Goal: Task Accomplishment & Management: Use online tool/utility

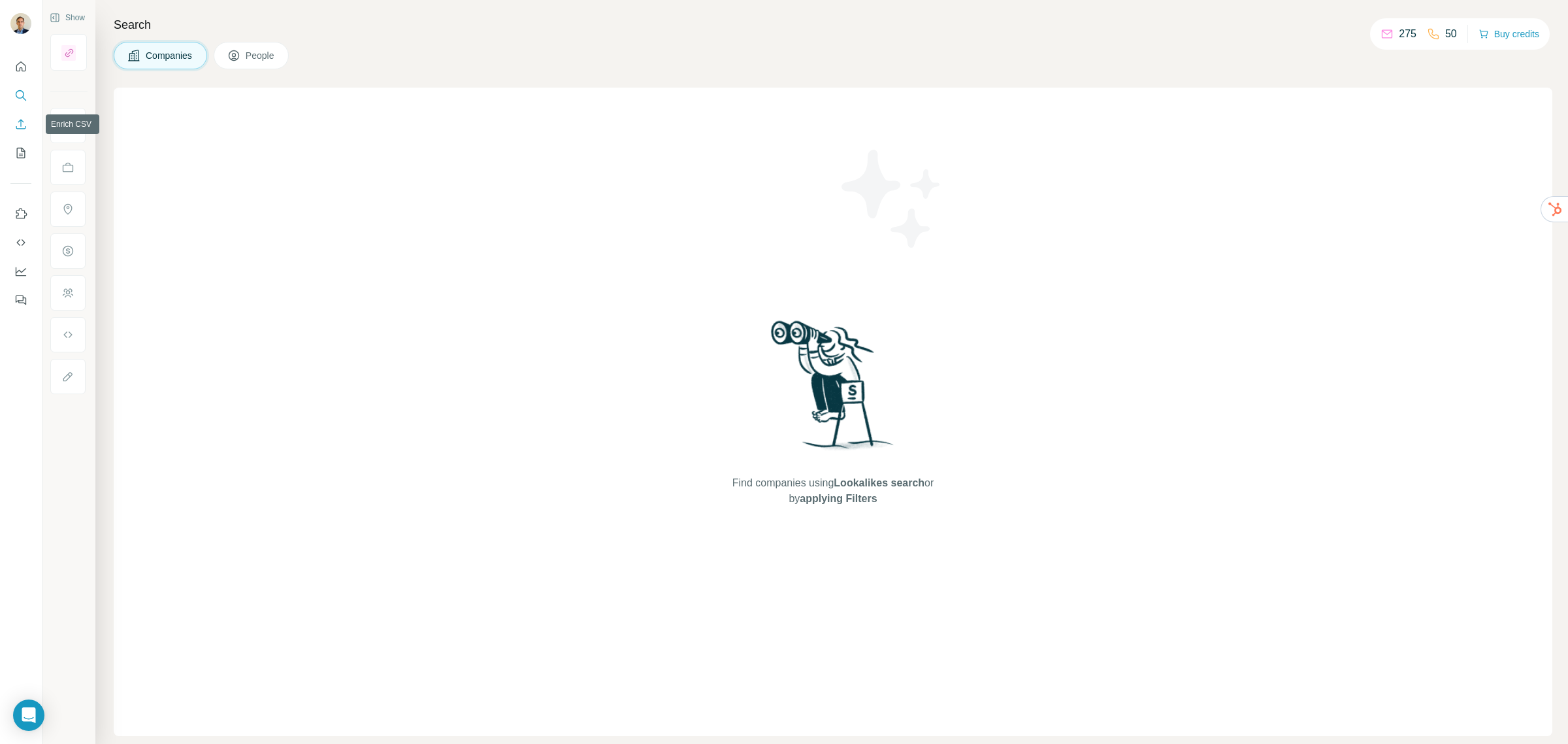
click at [20, 126] on icon "Enrich CSV" at bounding box center [20, 124] width 13 height 13
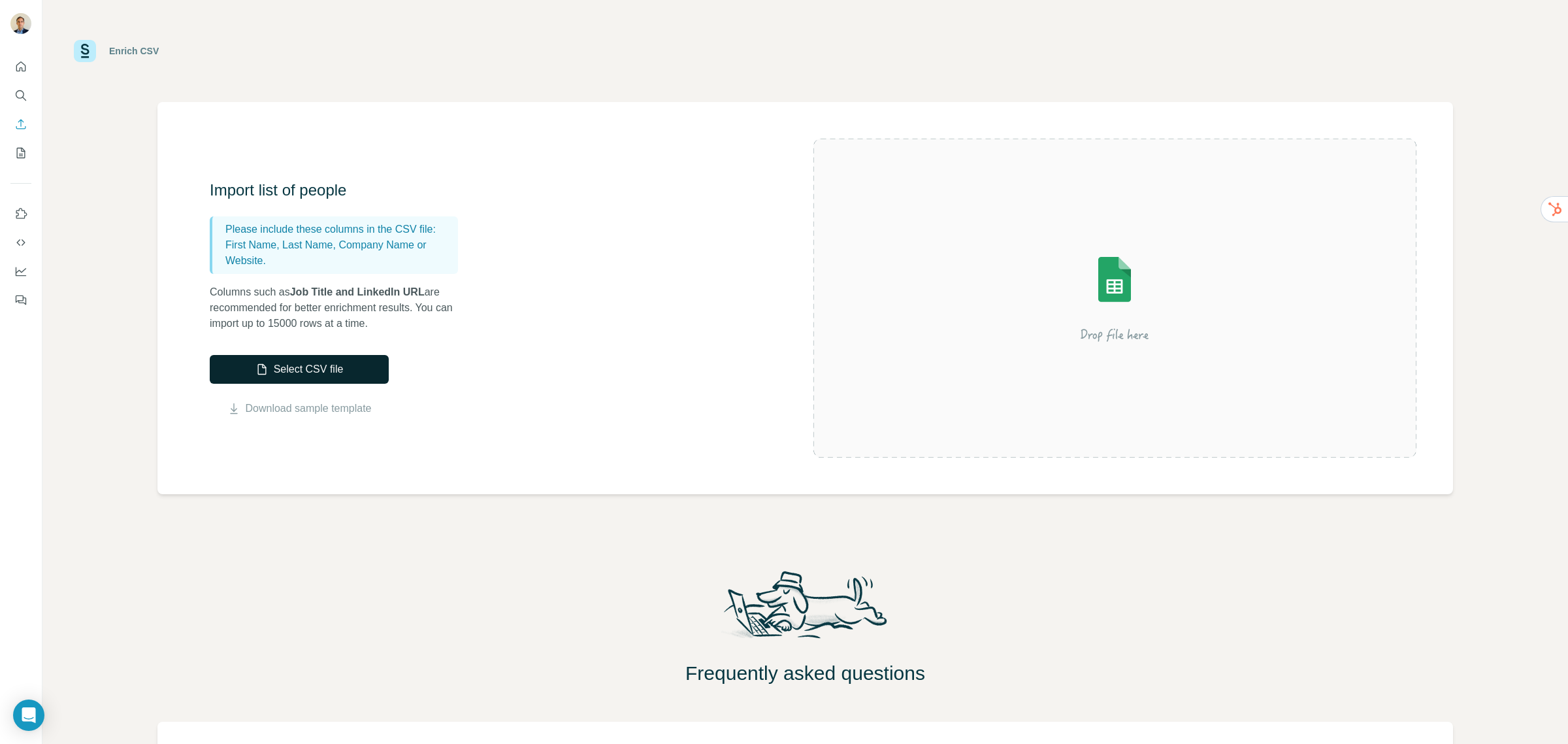
click at [272, 365] on button "Select CSV file" at bounding box center [299, 369] width 179 height 29
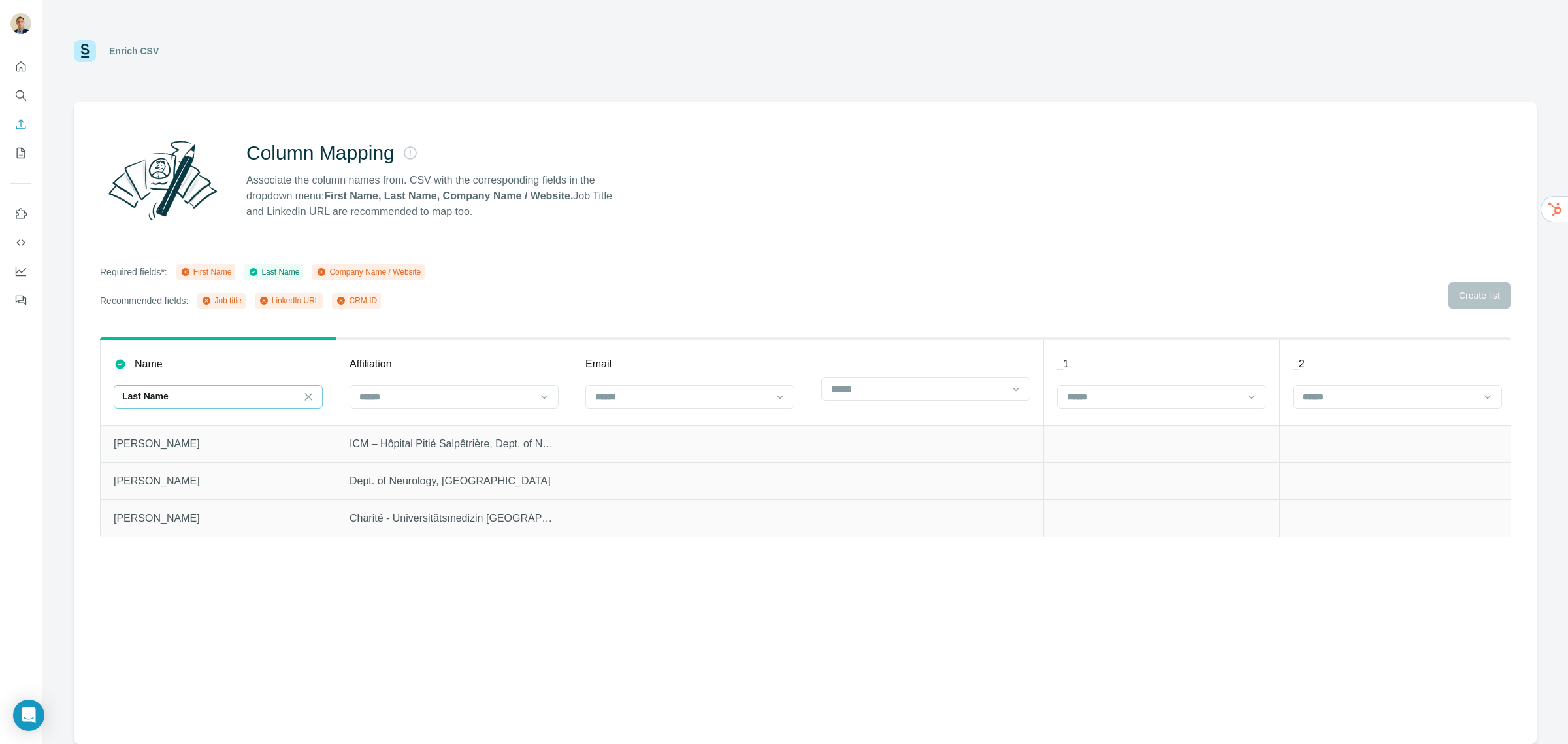
click at [225, 394] on div "Last Name" at bounding box center [210, 396] width 176 height 13
click at [194, 396] on input at bounding box center [210, 396] width 176 height 14
drag, startPoint x: 98, startPoint y: 46, endPoint x: 126, endPoint y: 53, distance: 28.9
click at [112, 52] on div "Enrich CSV" at bounding box center [116, 51] width 85 height 22
drag, startPoint x: 126, startPoint y: 53, endPoint x: 79, endPoint y: 54, distance: 47.0
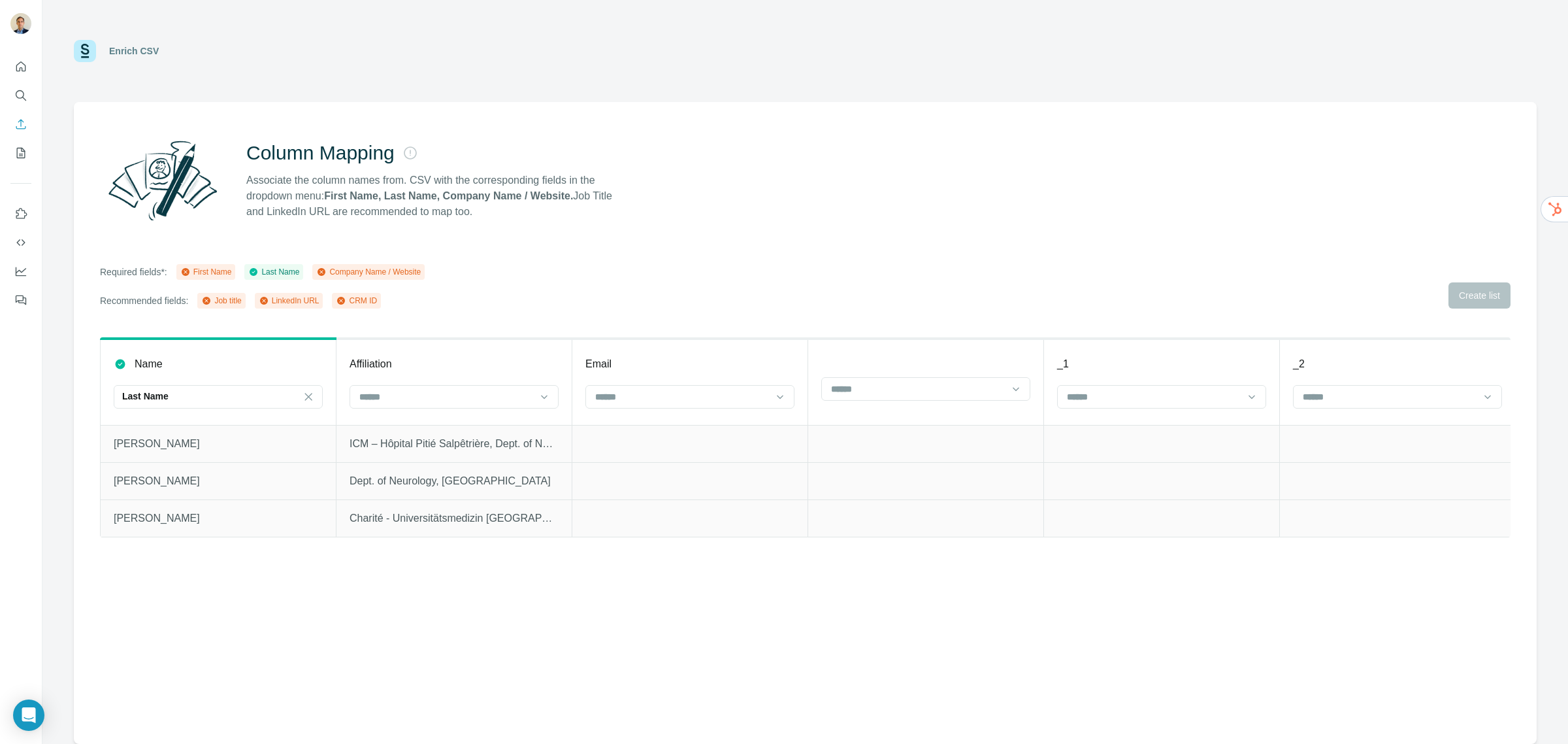
click at [119, 53] on div "Enrich CSV" at bounding box center [134, 51] width 50 height 13
click at [82, 54] on img at bounding box center [85, 51] width 22 height 22
drag, startPoint x: 876, startPoint y: 256, endPoint x: 1024, endPoint y: 198, distance: 159.0
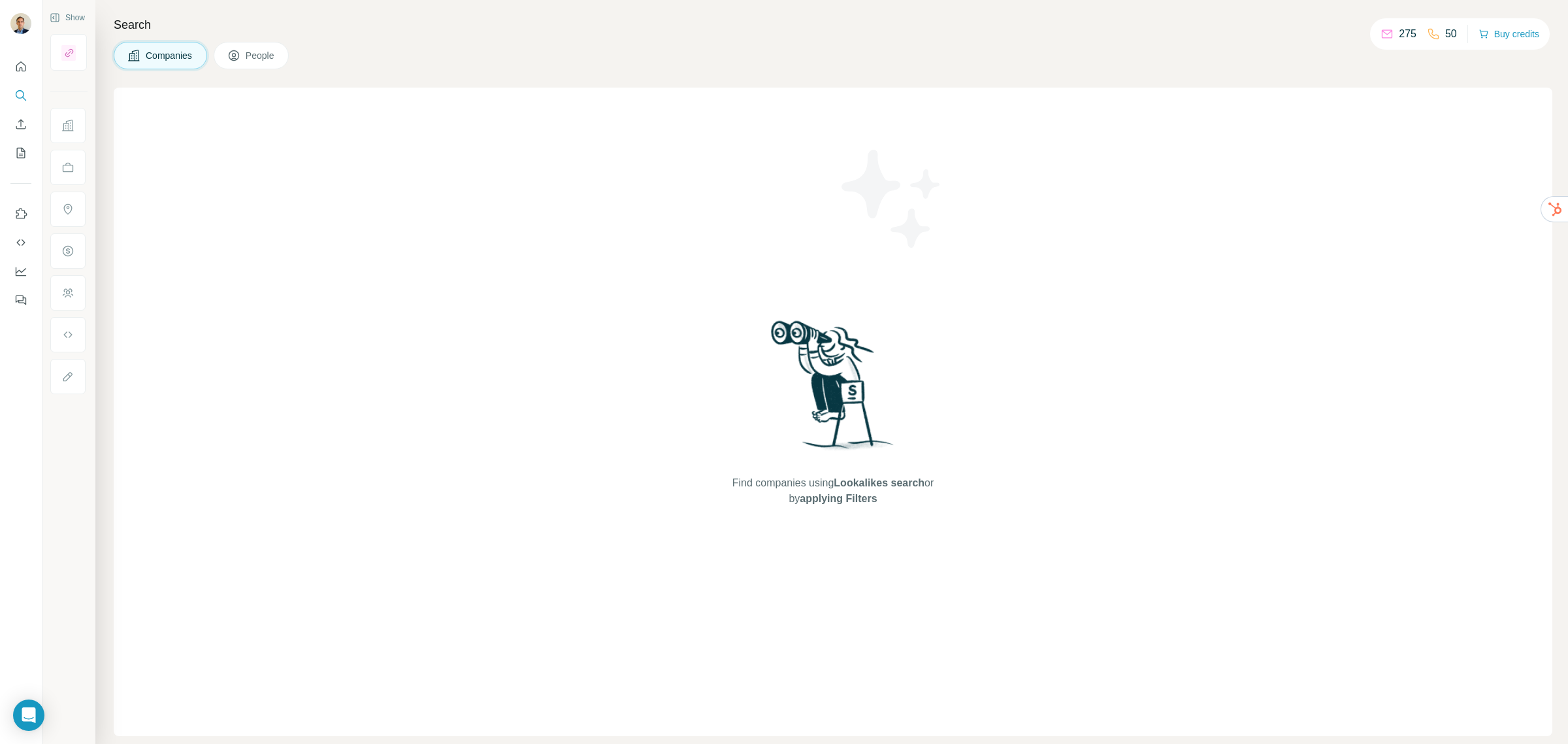
drag, startPoint x: 344, startPoint y: 113, endPoint x: 331, endPoint y: 139, distance: 29.1
click at [19, 121] on icon "Enrich CSV" at bounding box center [20, 124] width 13 height 13
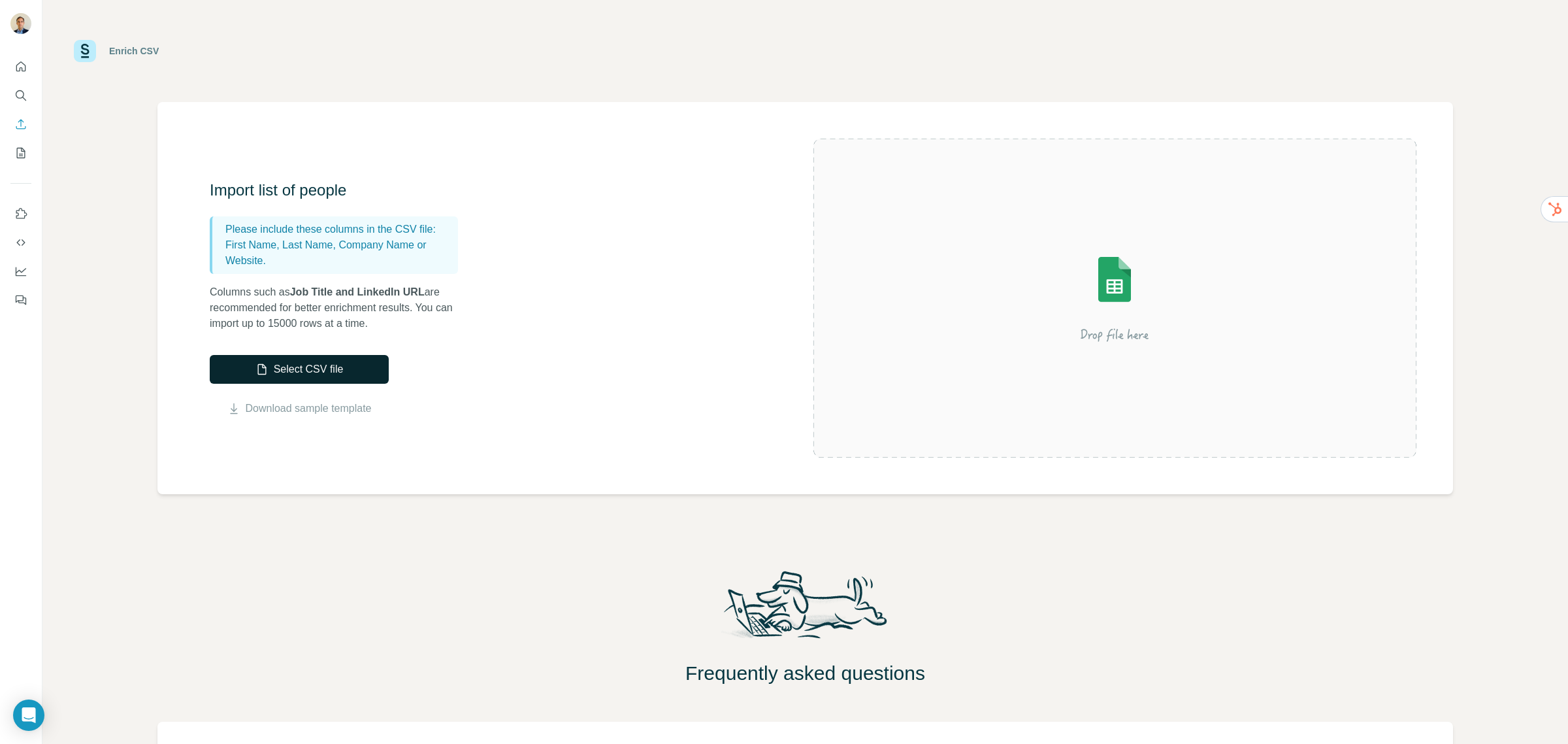
click at [298, 373] on button "Select CSV file" at bounding box center [299, 369] width 179 height 29
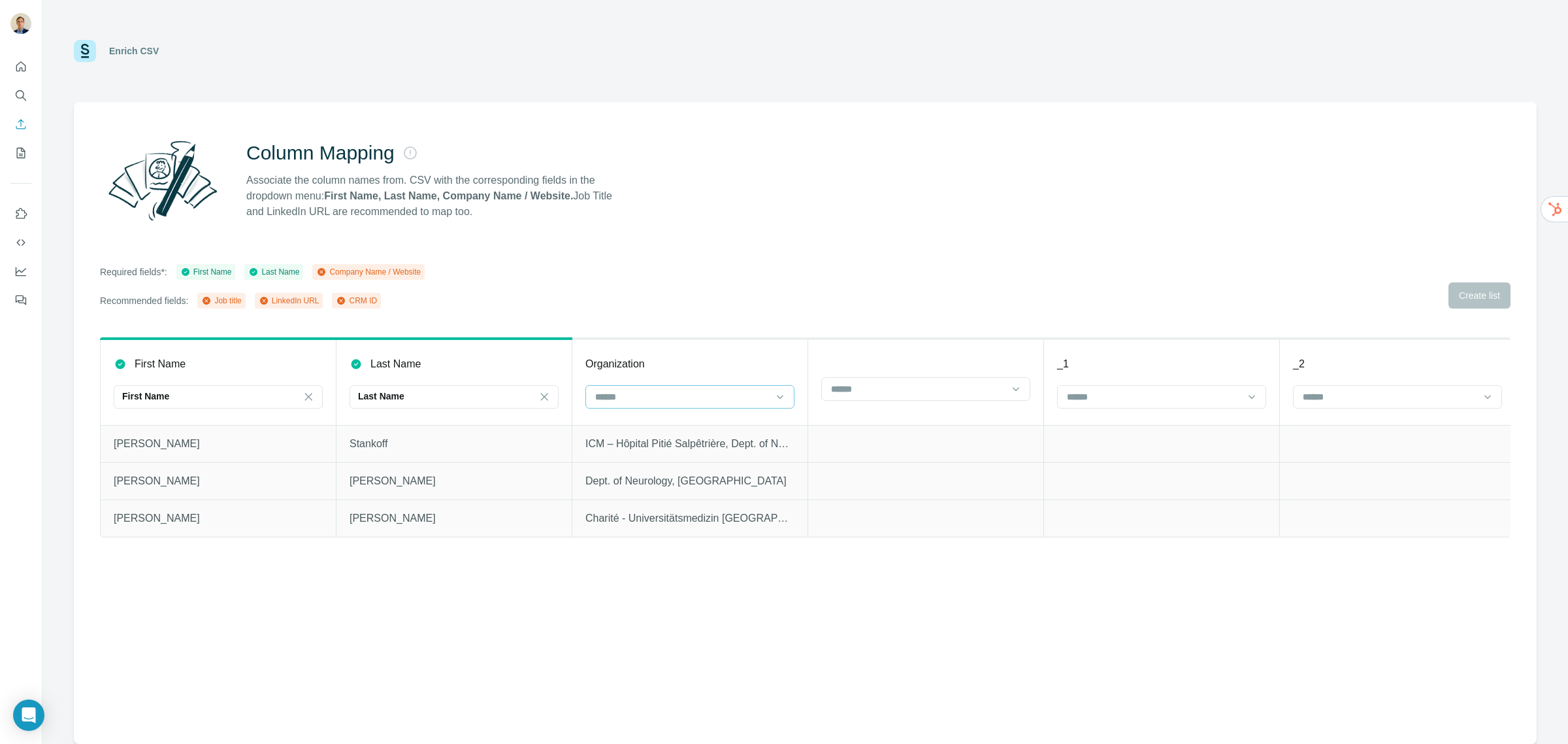
click at [742, 399] on input at bounding box center [682, 396] width 176 height 14
click at [663, 430] on p "Company Name" at bounding box center [630, 425] width 66 height 13
click at [1454, 300] on button "Create list" at bounding box center [1479, 295] width 62 height 26
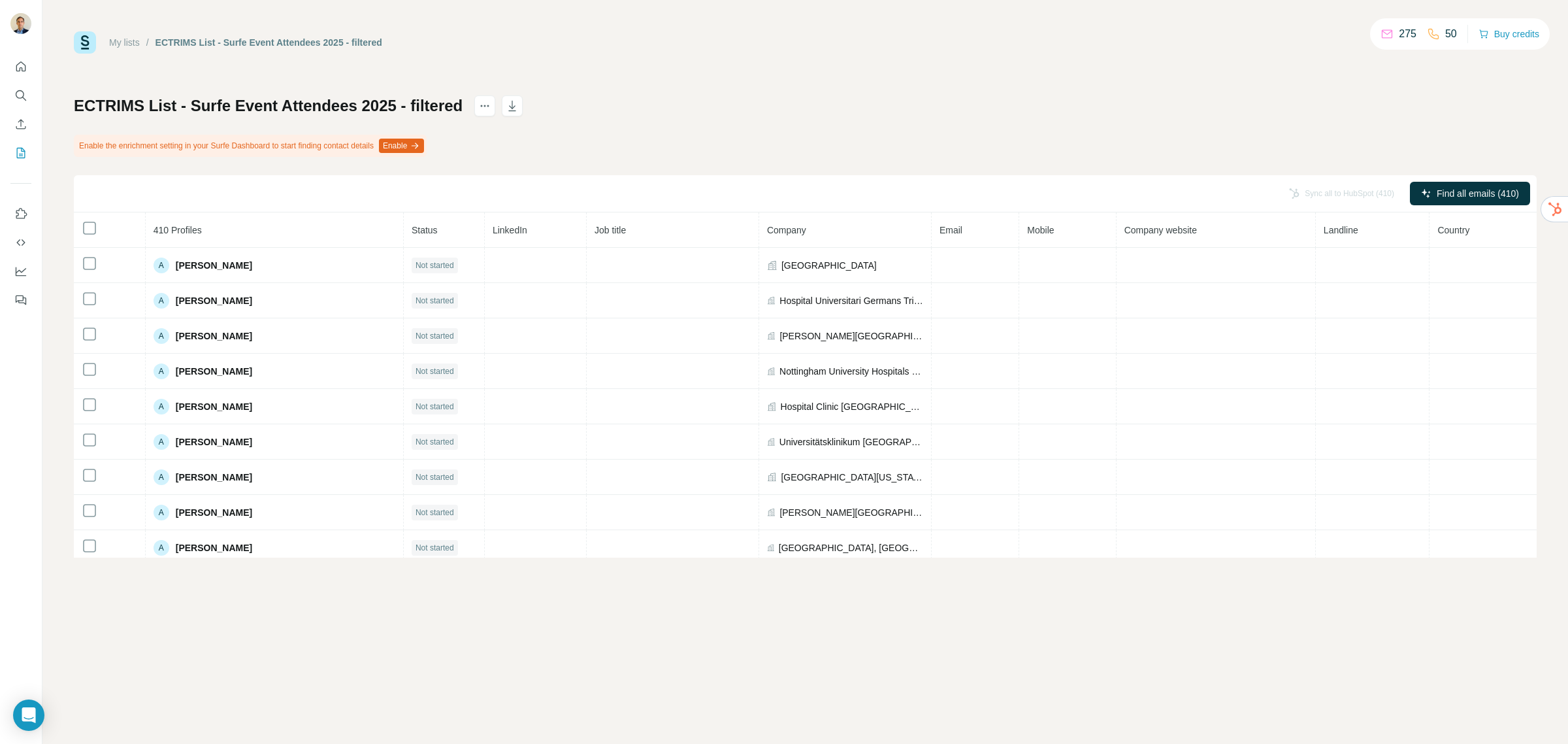
click at [420, 144] on icon "button" at bounding box center [415, 146] width 10 height 10
drag, startPoint x: 114, startPoint y: 148, endPoint x: 318, endPoint y: 138, distance: 204.2
click at [318, 138] on div "Enable the enrichment setting in your Surfe Dashboard to start finding contact …" at bounding box center [251, 145] width 353 height 22
click at [765, 139] on div "ECTRIMS List - Surfe Event Attendees 2025 - filtered Enable the enrichment sett…" at bounding box center [805, 326] width 1462 height 462
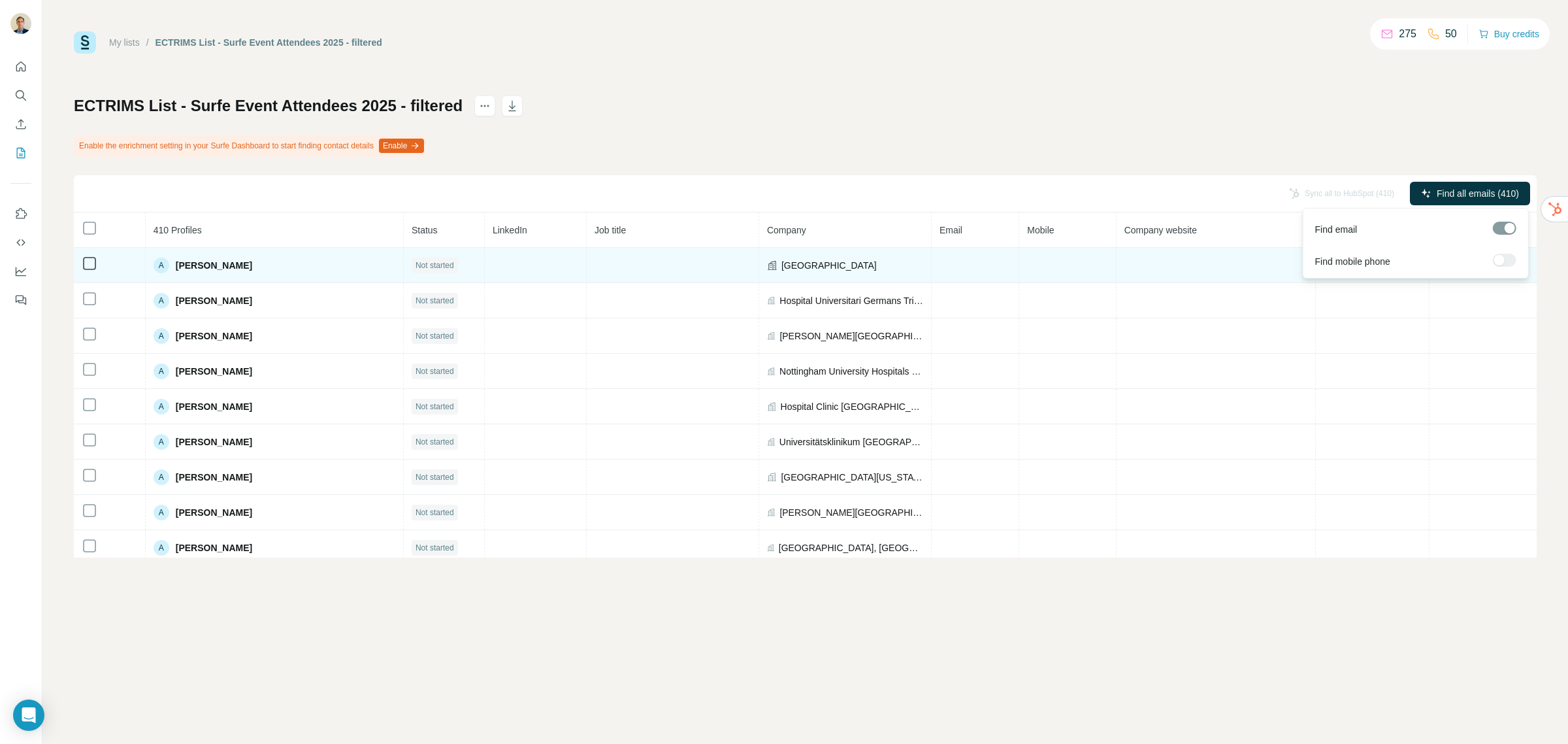
drag, startPoint x: 1478, startPoint y: 193, endPoint x: 1495, endPoint y: 281, distance: 89.6
click at [1495, 284] on div "Sync all to HubSpot (410) Find all emails (410) 410 Profiles Status LinkedIn Jo…" at bounding box center [805, 367] width 1462 height 382
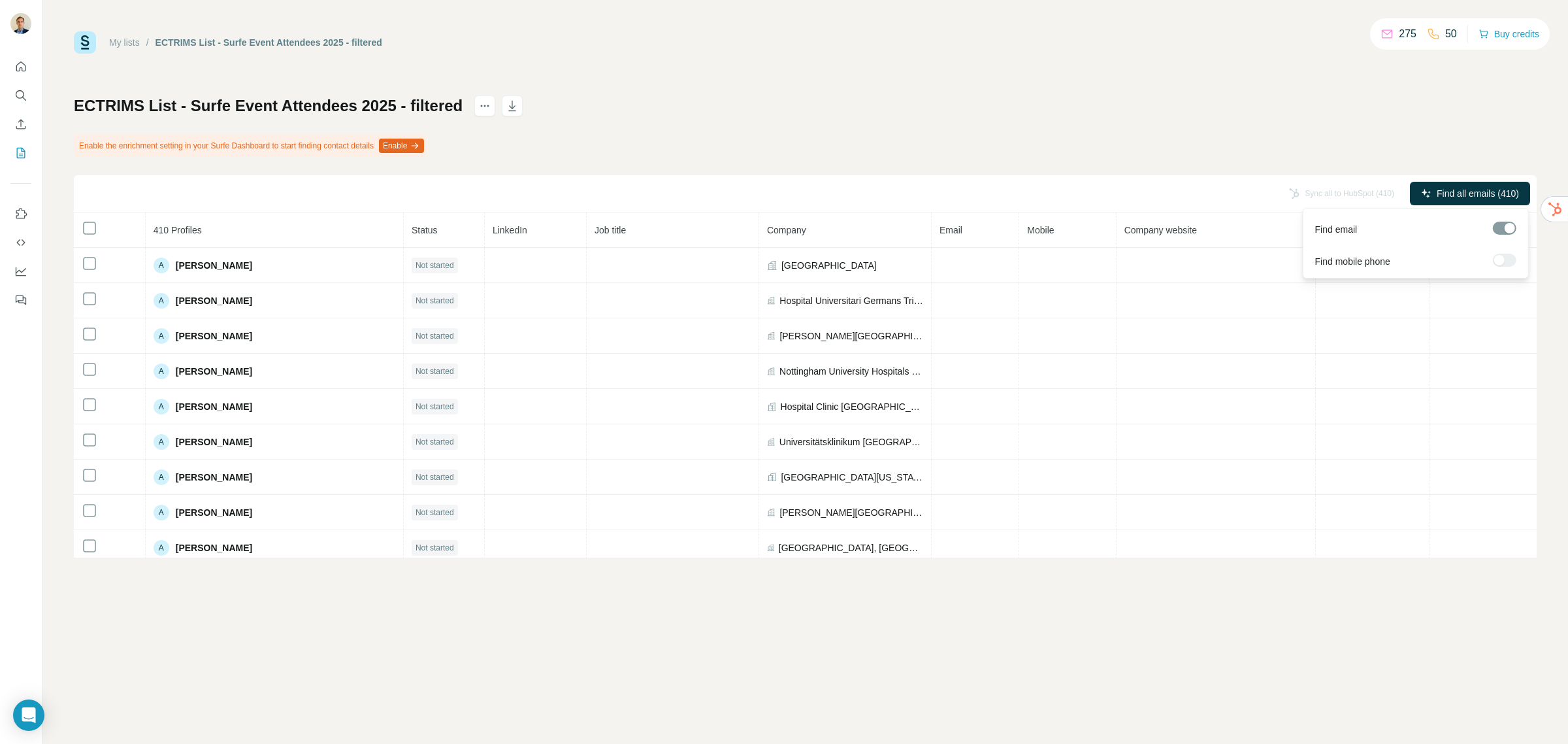
click at [1502, 258] on div at bounding box center [1504, 259] width 24 height 13
click at [1465, 196] on span "Find all emails (410)" at bounding box center [1477, 193] width 82 height 13
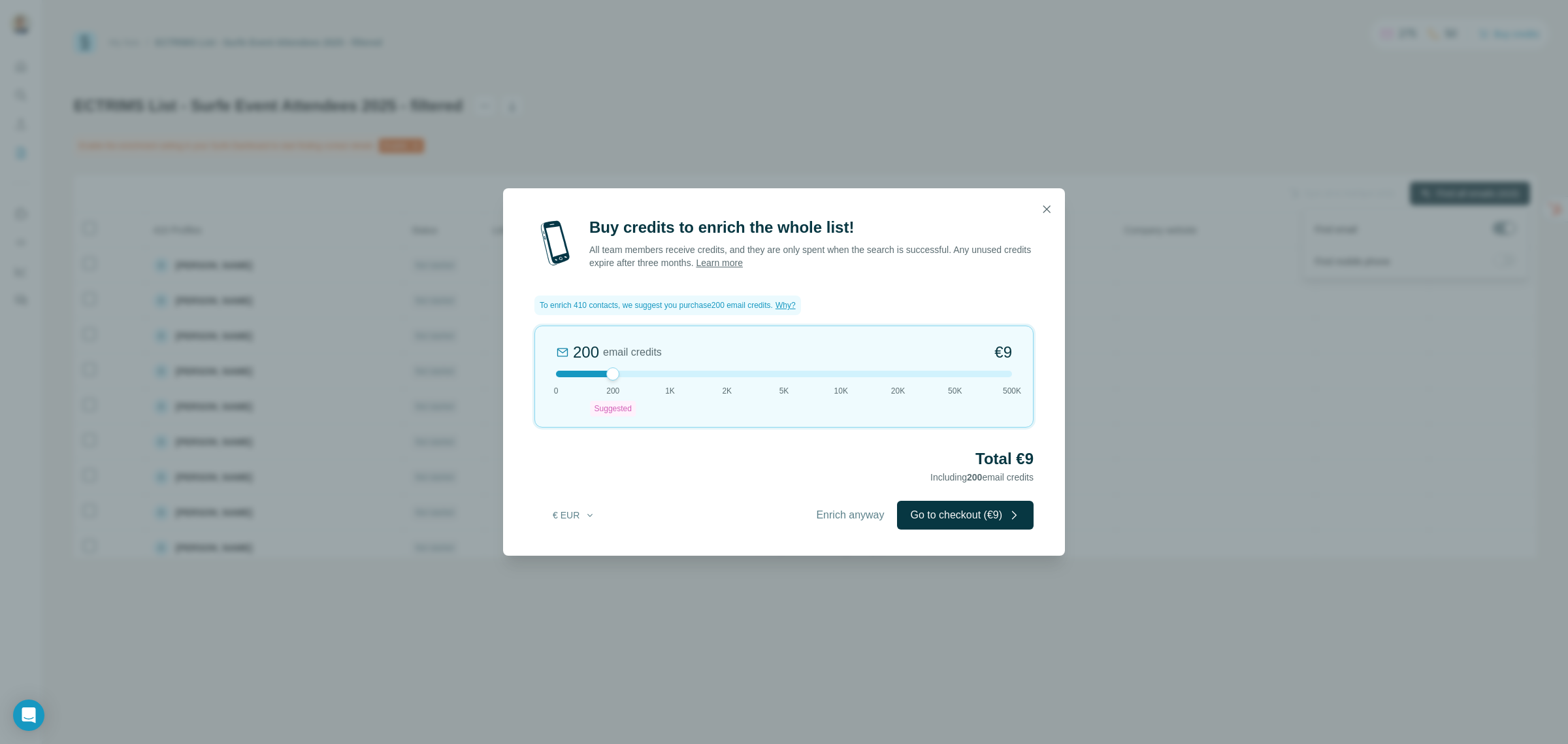
drag, startPoint x: 1049, startPoint y: 203, endPoint x: 807, endPoint y: 547, distance: 420.6
click at [759, 602] on div "Buy credits to enrich the whole list! All team members receive credits, and the…" at bounding box center [784, 372] width 1568 height 744
click at [840, 518] on span "Enrich anyway" at bounding box center [850, 515] width 68 height 16
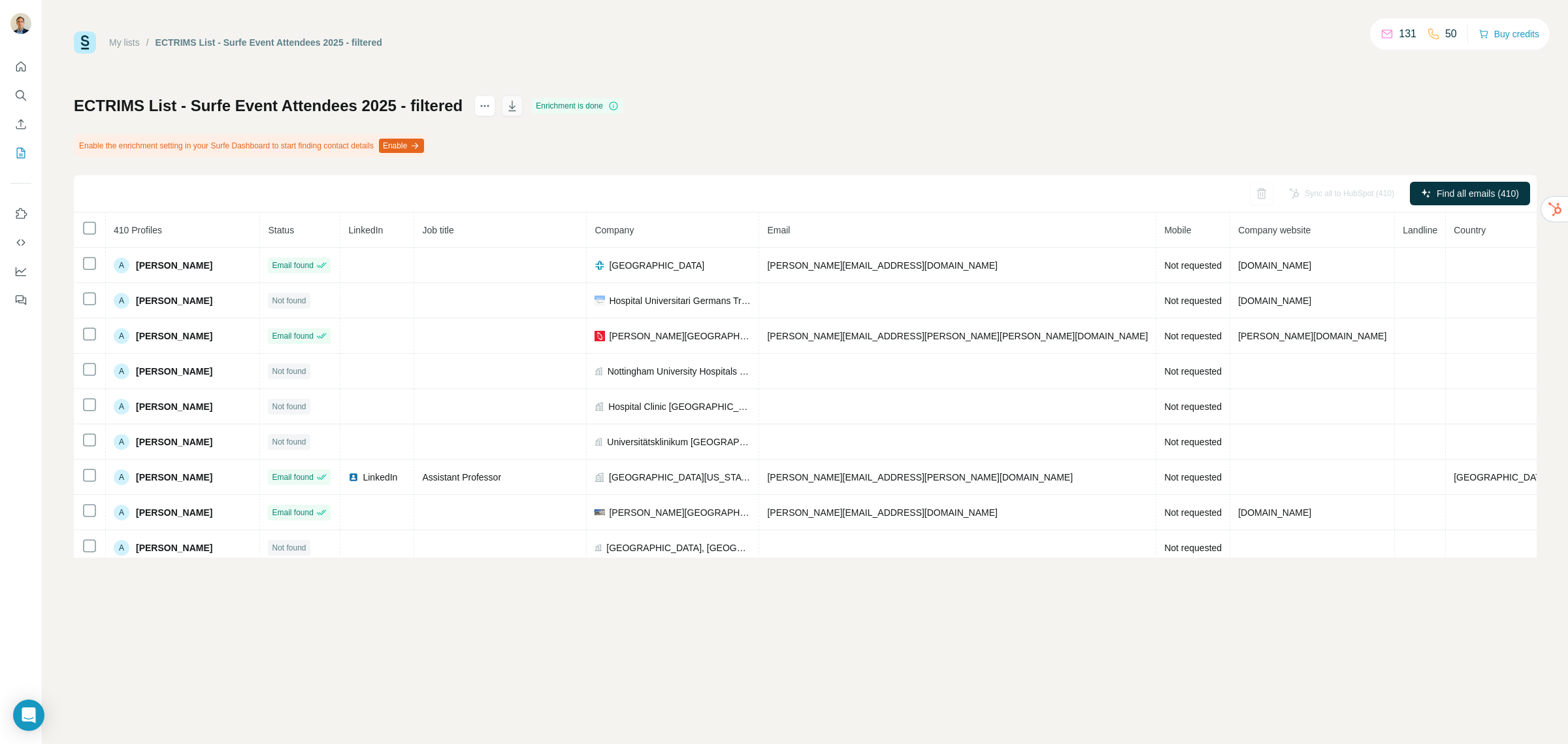
click at [518, 105] on icon "button" at bounding box center [512, 106] width 13 height 13
